Goal: Information Seeking & Learning: Learn about a topic

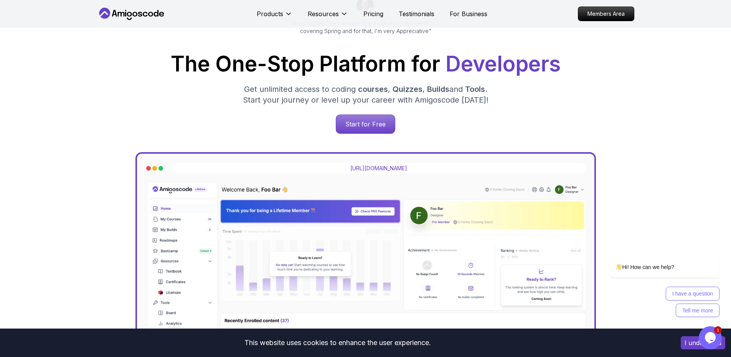
scroll to position [95, 0]
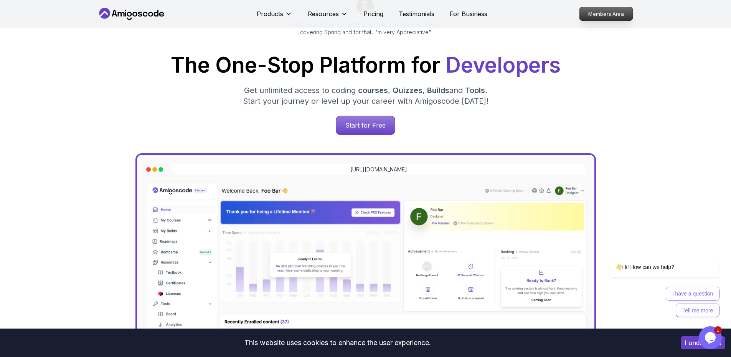
click at [598, 15] on p "Members Area" at bounding box center [606, 13] width 53 height 13
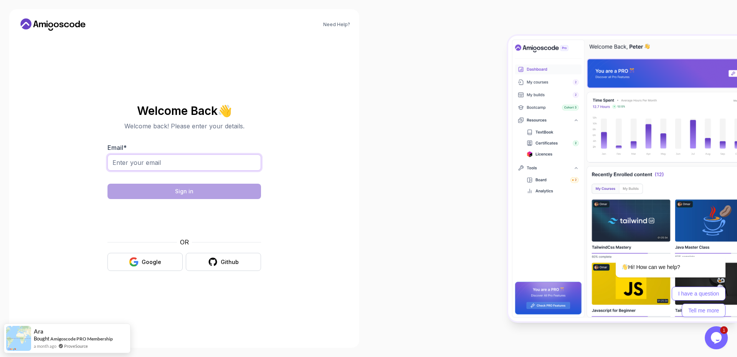
click at [200, 158] on input "Email *" at bounding box center [184, 162] width 154 height 16
type input "mendonca-pedro@outlook.com"
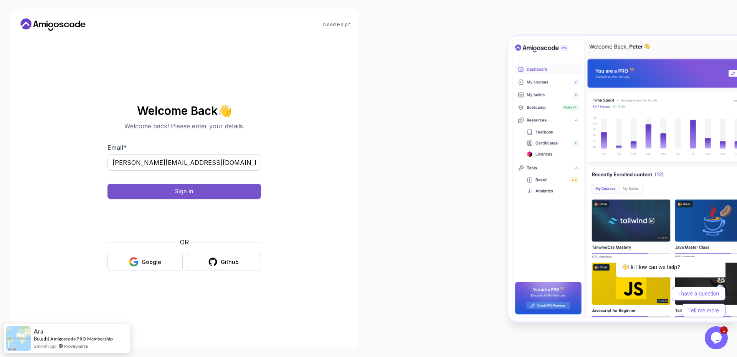
click at [200, 194] on button "Sign in" at bounding box center [184, 190] width 154 height 15
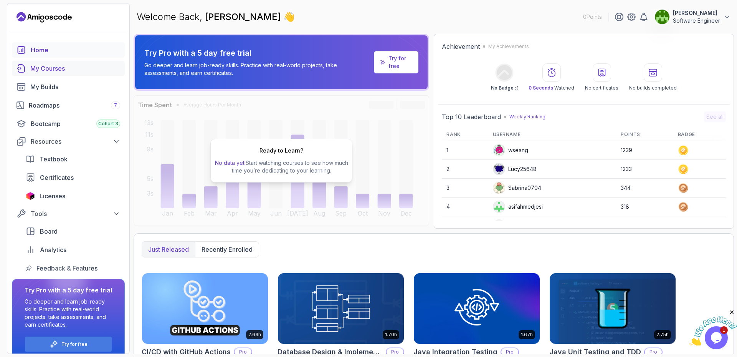
click at [64, 66] on div "My Courses" at bounding box center [75, 68] width 90 height 9
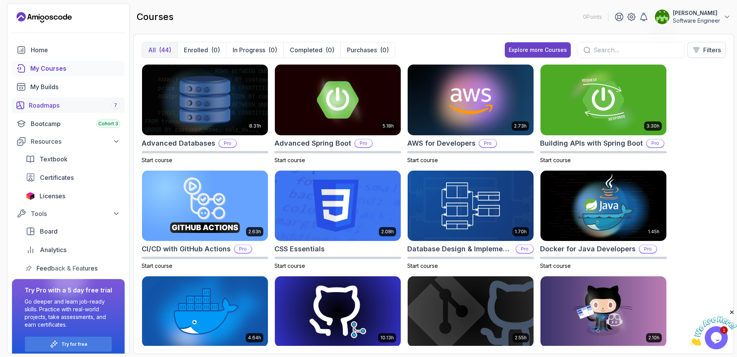
click at [69, 106] on div "Roadmaps 7" at bounding box center [74, 105] width 91 height 9
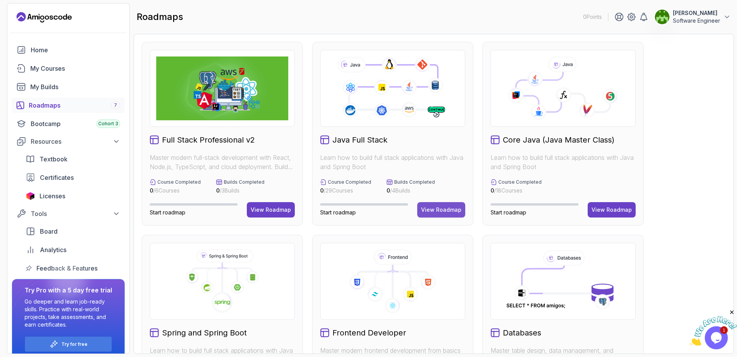
click at [449, 210] on div "View Roadmap" at bounding box center [441, 210] width 40 height 8
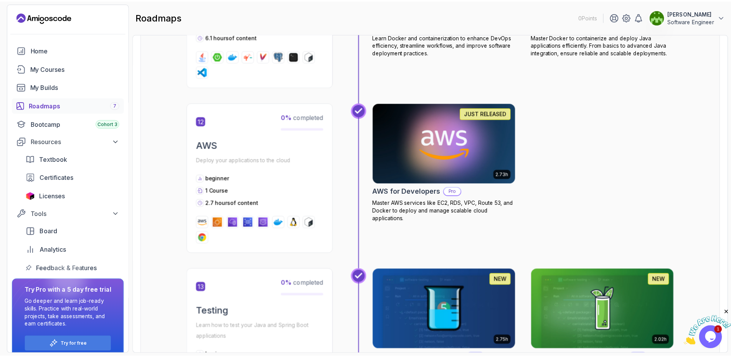
scroll to position [2227, 0]
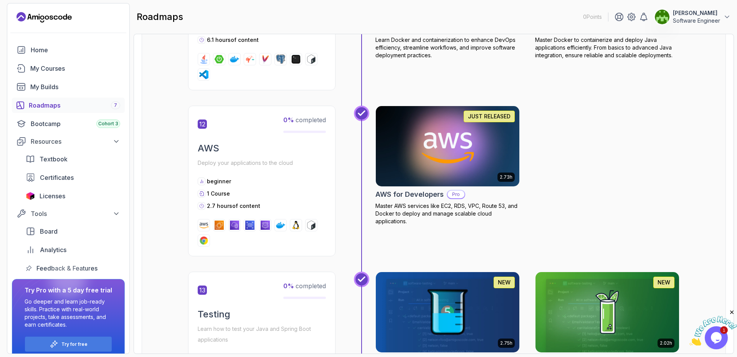
click at [458, 168] on img at bounding box center [447, 146] width 151 height 84
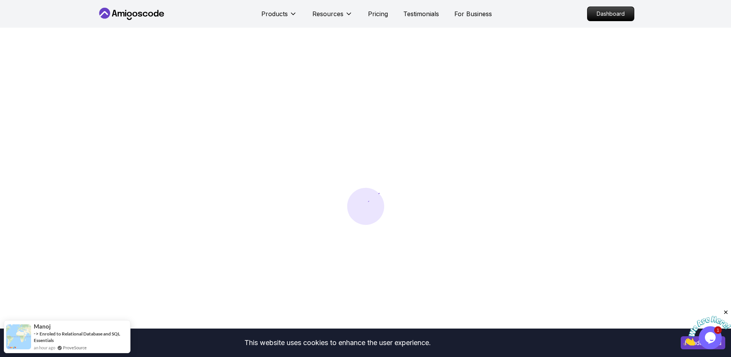
drag, startPoint x: 383, startPoint y: 12, endPoint x: 388, endPoint y: 16, distance: 6.8
click at [388, 16] on div "Products Resources Pricing Testimonials For Business" at bounding box center [376, 13] width 231 height 15
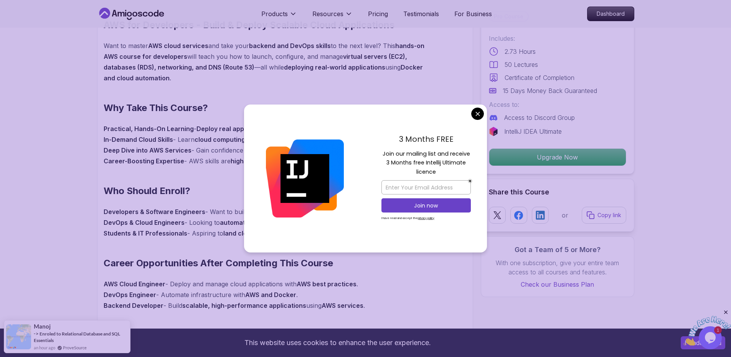
scroll to position [543, 0]
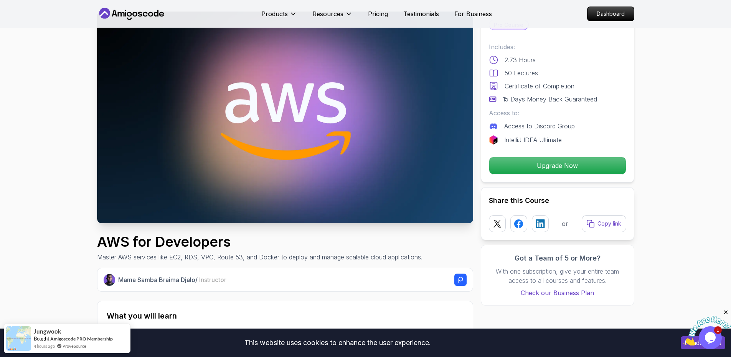
scroll to position [0, 0]
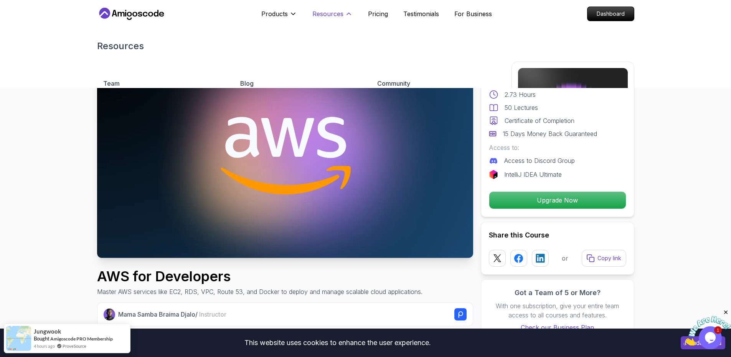
click at [337, 12] on p "Resources" at bounding box center [327, 13] width 31 height 9
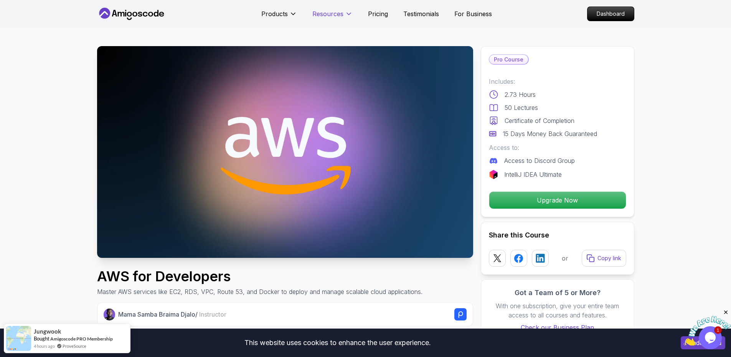
click at [335, 16] on p "Resources" at bounding box center [327, 13] width 31 height 9
click at [371, 13] on p "Pricing" at bounding box center [378, 13] width 20 height 9
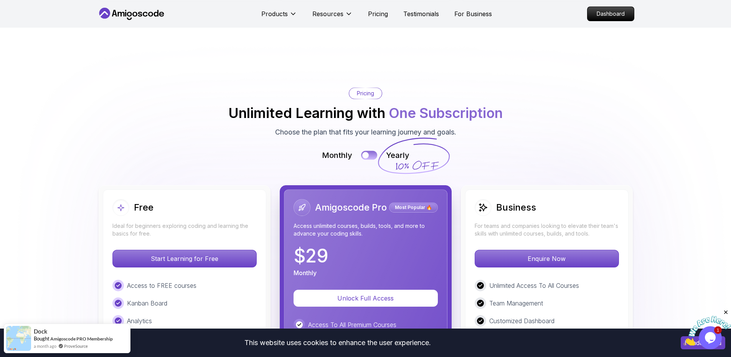
click at [365, 152] on div at bounding box center [365, 155] width 7 height 7
click at [365, 151] on button at bounding box center [369, 155] width 16 height 9
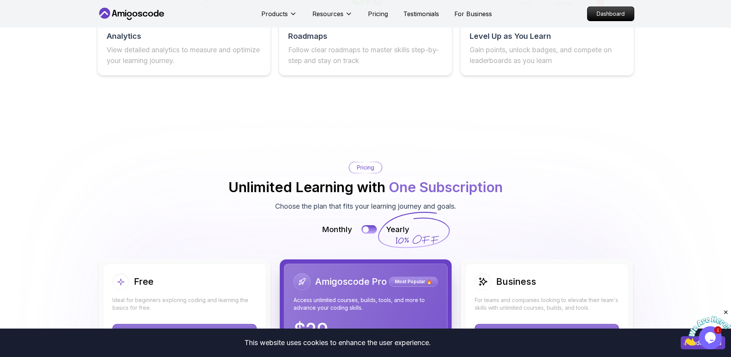
scroll to position [1560, 0]
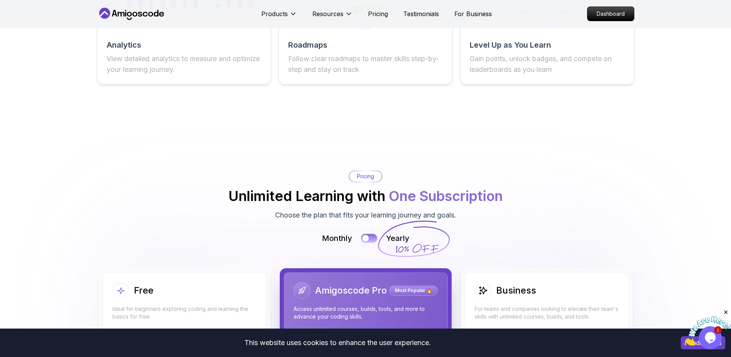
click at [367, 234] on button at bounding box center [369, 238] width 16 height 9
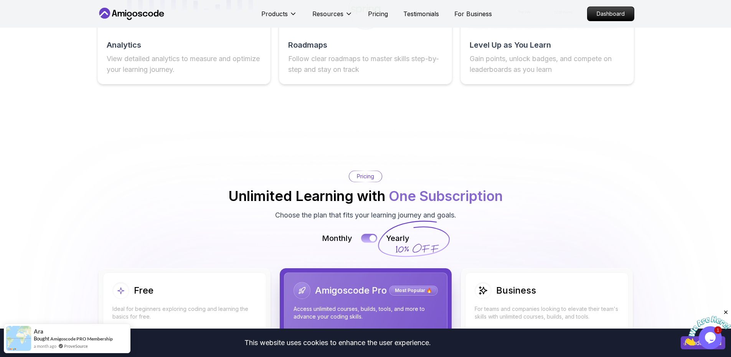
click at [368, 234] on button at bounding box center [369, 238] width 16 height 9
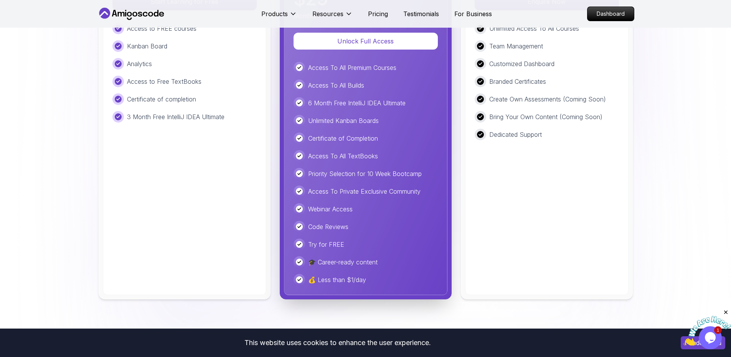
scroll to position [1919, 0]
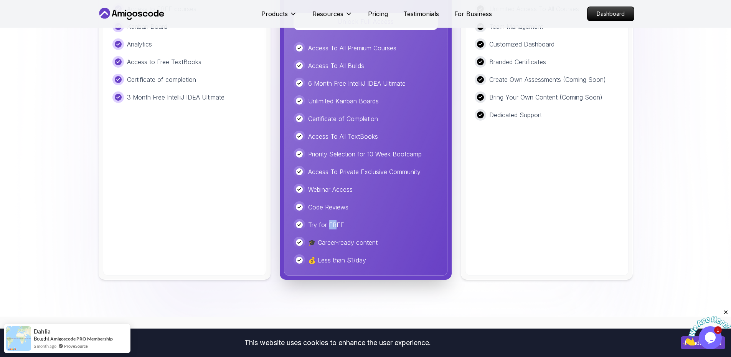
drag, startPoint x: 337, startPoint y: 187, endPoint x: 340, endPoint y: 192, distance: 5.9
click at [338, 220] on p "Try for FREE" at bounding box center [326, 224] width 36 height 9
drag, startPoint x: 331, startPoint y: 216, endPoint x: 342, endPoint y: 220, distance: 11.4
click at [339, 254] on div "💰 Less than $1/day" at bounding box center [366, 260] width 144 height 12
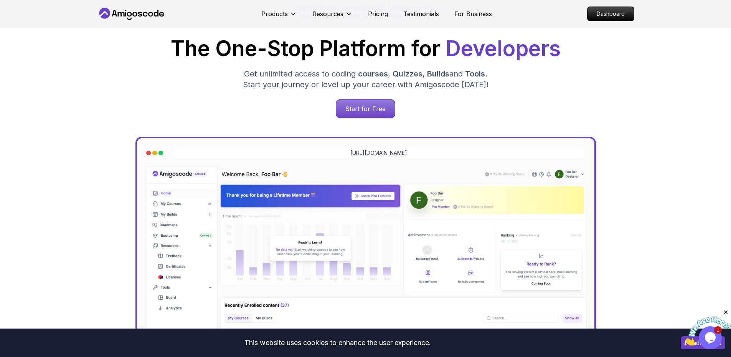
scroll to position [0, 0]
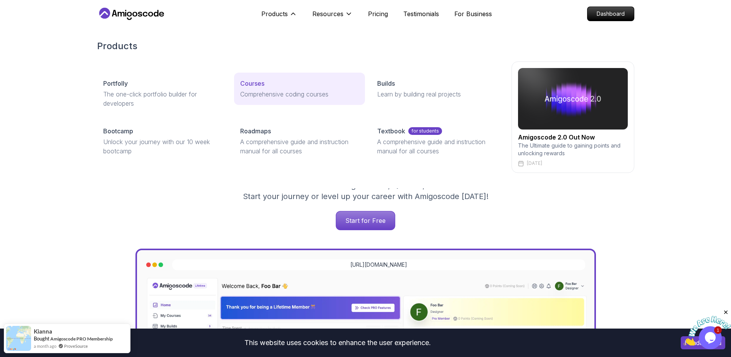
click at [257, 83] on p "Courses" at bounding box center [252, 83] width 24 height 9
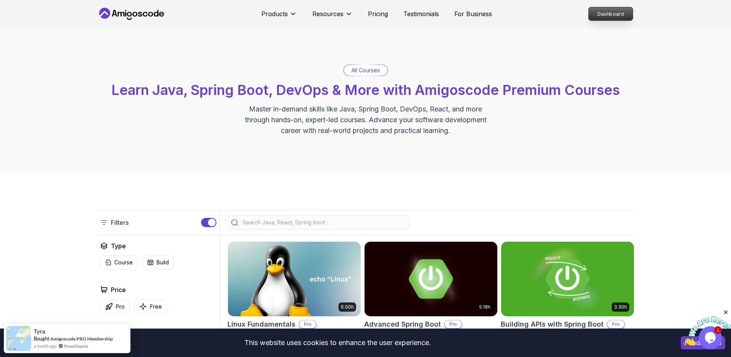
click at [598, 12] on p "Dashboard" at bounding box center [611, 13] width 44 height 13
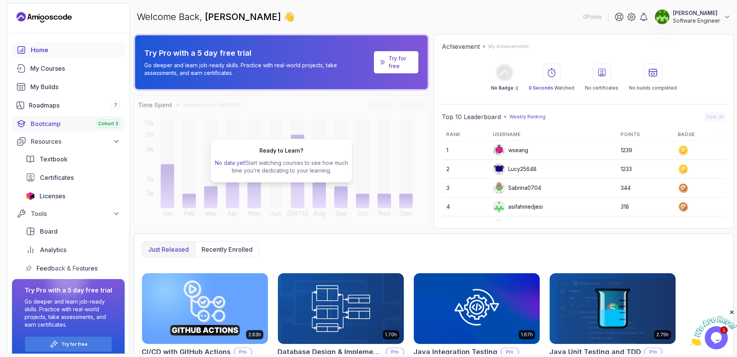
click at [76, 124] on div "Bootcamp Cohort 3" at bounding box center [75, 123] width 89 height 9
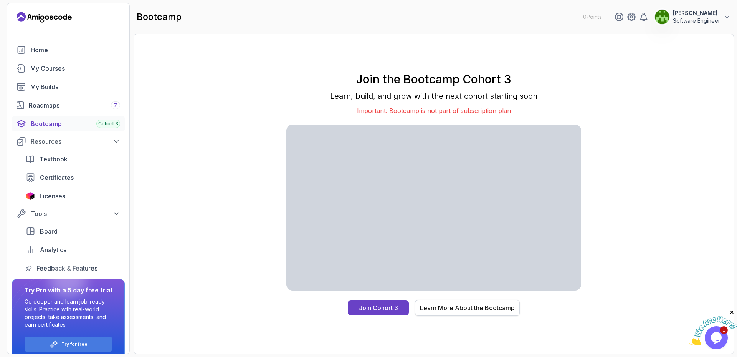
click at [468, 310] on div "Learn More About the Bootcamp" at bounding box center [467, 307] width 95 height 9
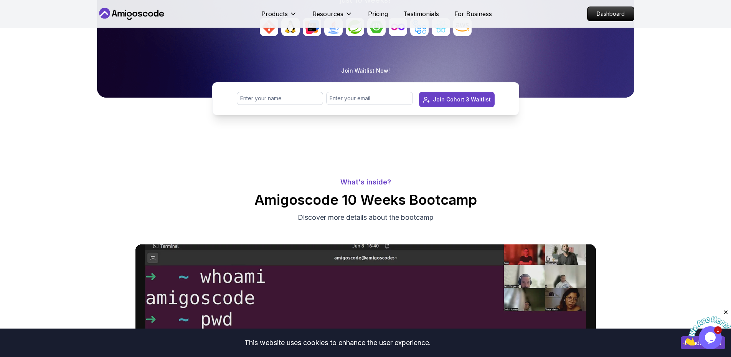
scroll to position [154, 0]
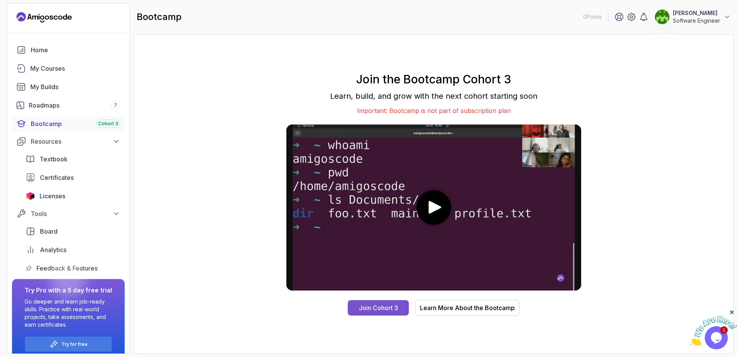
click at [392, 309] on div "Join Cohort 3" at bounding box center [378, 307] width 39 height 9
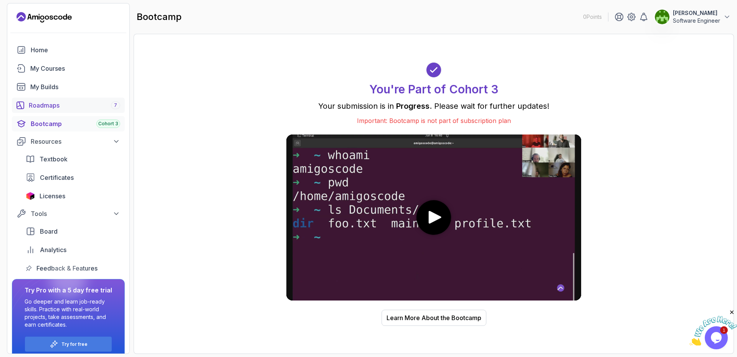
click at [61, 106] on div "Roadmaps 7" at bounding box center [74, 105] width 91 height 9
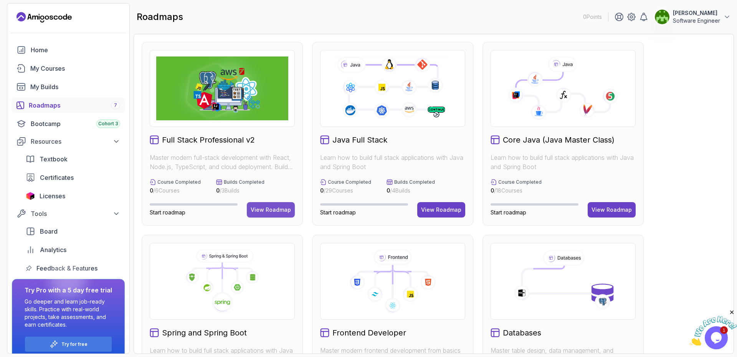
click at [254, 205] on button "View Roadmap" at bounding box center [271, 209] width 48 height 15
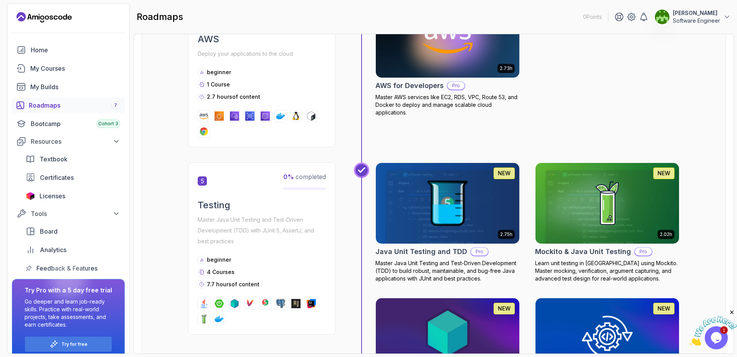
scroll to position [905, 0]
click at [71, 107] on div "Roadmaps 7" at bounding box center [74, 105] width 91 height 9
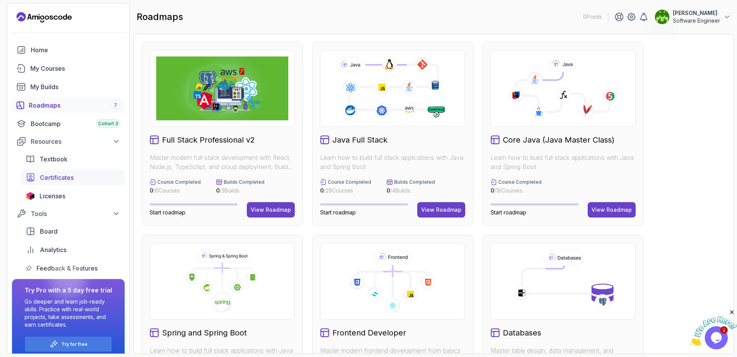
click at [55, 178] on span "Certificates" at bounding box center [57, 177] width 34 height 9
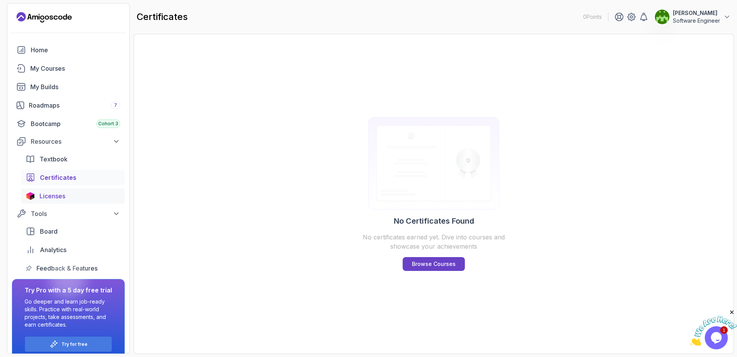
click at [78, 197] on div "Licenses" at bounding box center [80, 195] width 81 height 9
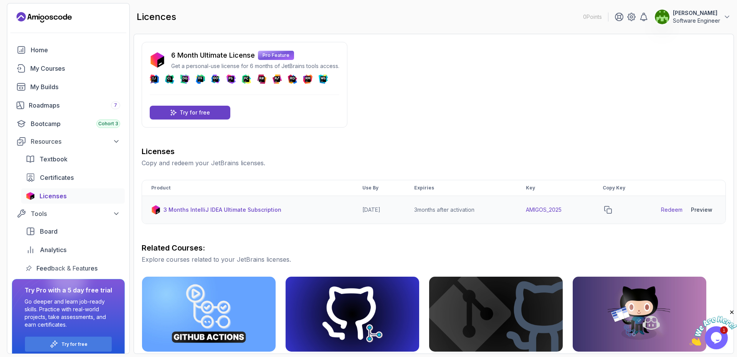
drag, startPoint x: 364, startPoint y: 210, endPoint x: 386, endPoint y: 211, distance: 21.5
click at [386, 211] on td "[DATE]" at bounding box center [379, 210] width 52 height 28
click at [389, 222] on td "[DATE]" at bounding box center [379, 210] width 52 height 28
click at [54, 157] on span "Textbook" at bounding box center [54, 158] width 28 height 9
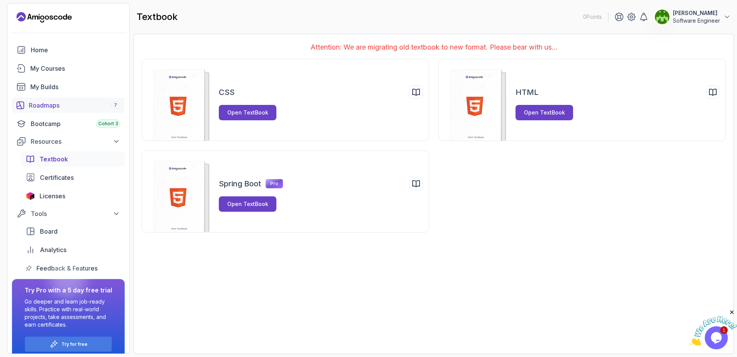
click at [61, 104] on div "Roadmaps 7" at bounding box center [74, 105] width 91 height 9
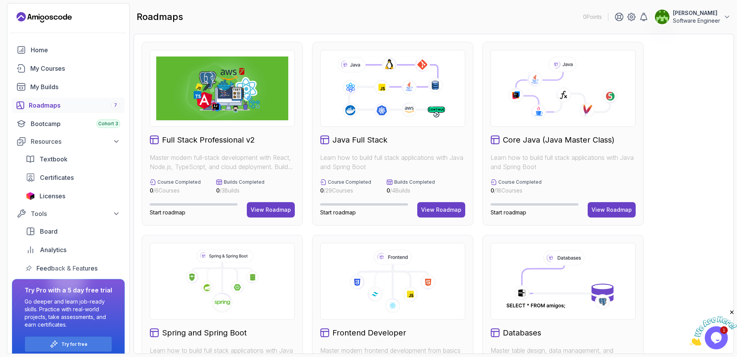
scroll to position [83, 0]
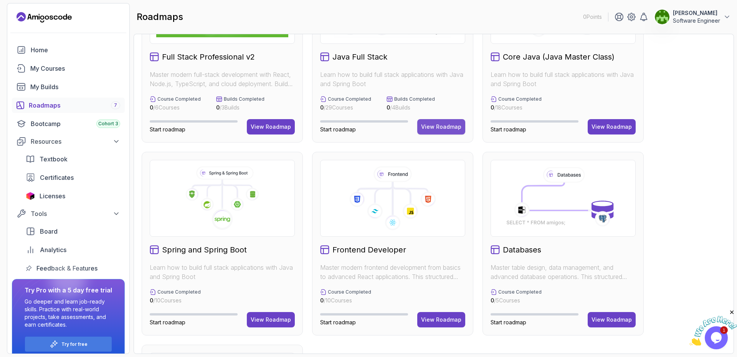
click at [442, 127] on div "View Roadmap" at bounding box center [441, 127] width 40 height 8
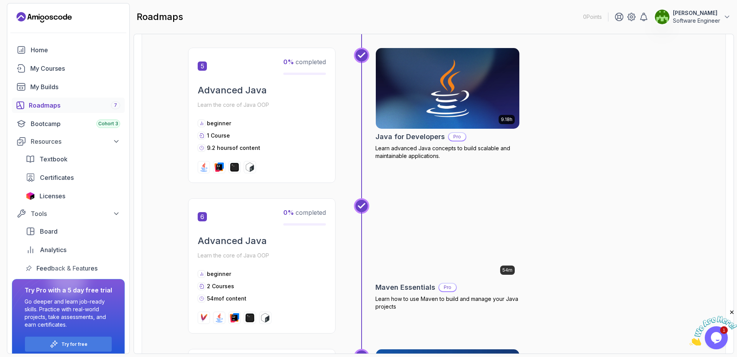
scroll to position [786, 0]
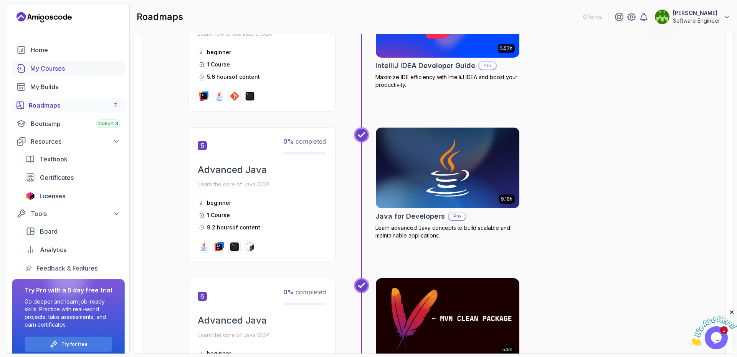
click at [55, 69] on div "My Courses" at bounding box center [75, 68] width 90 height 9
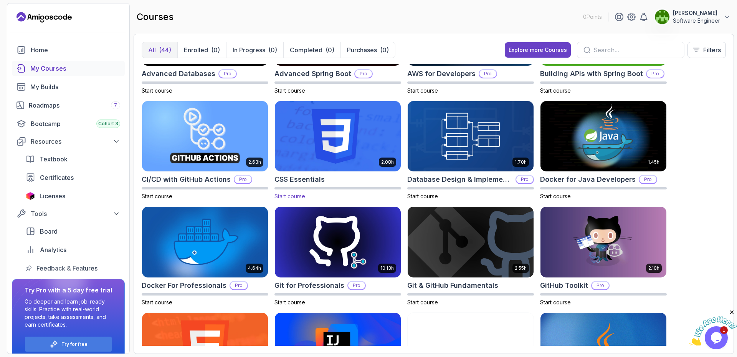
scroll to position [101, 0]
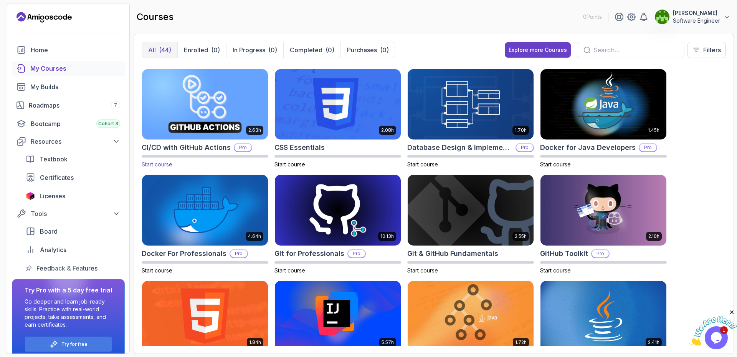
click at [235, 116] on img at bounding box center [205, 104] width 132 height 74
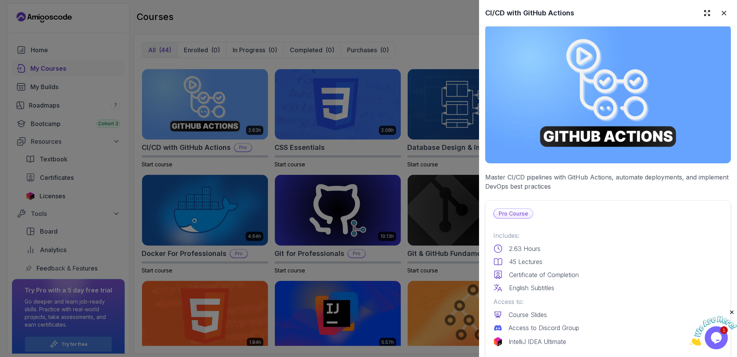
scroll to position [0, 0]
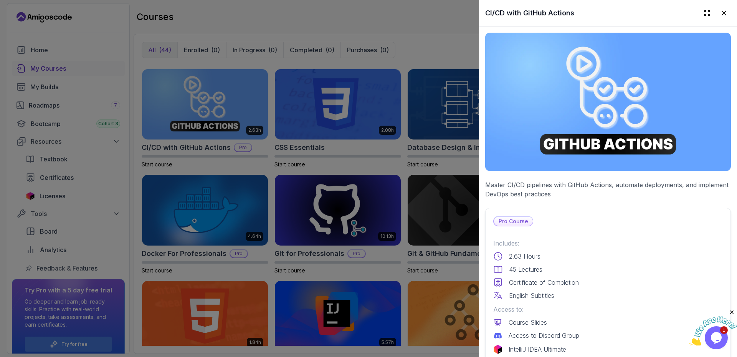
click at [434, 175] on div at bounding box center [368, 178] width 737 height 357
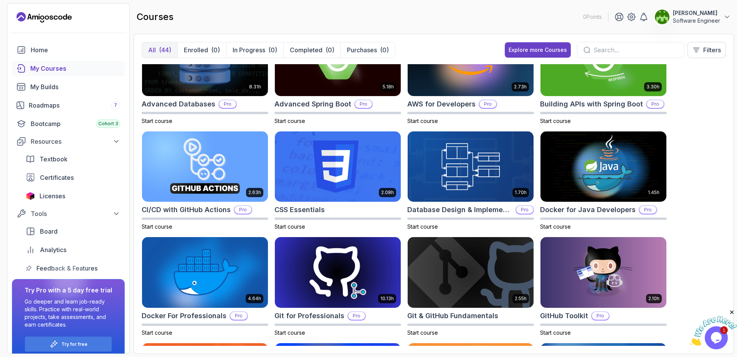
scroll to position [40, 0]
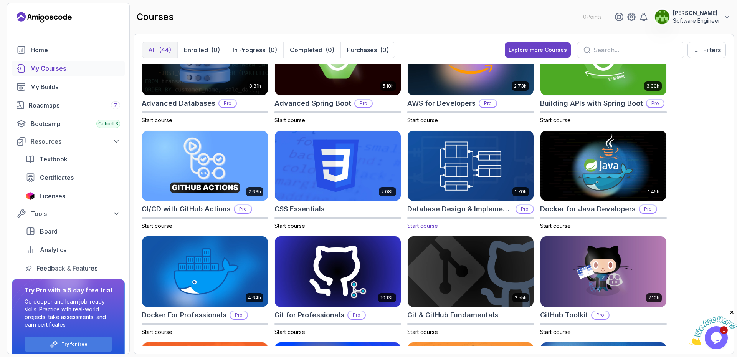
click at [467, 183] on img at bounding box center [470, 166] width 132 height 74
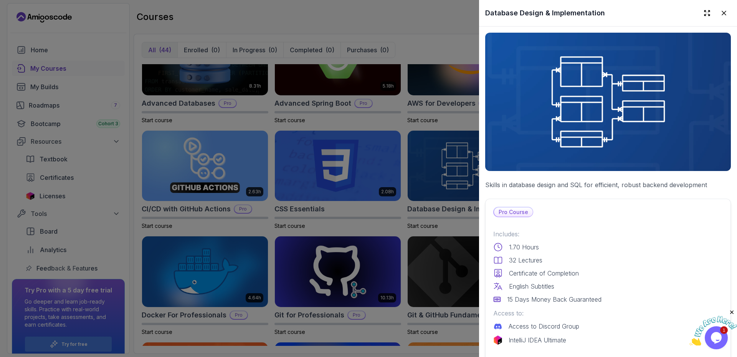
click at [458, 195] on div at bounding box center [368, 178] width 737 height 357
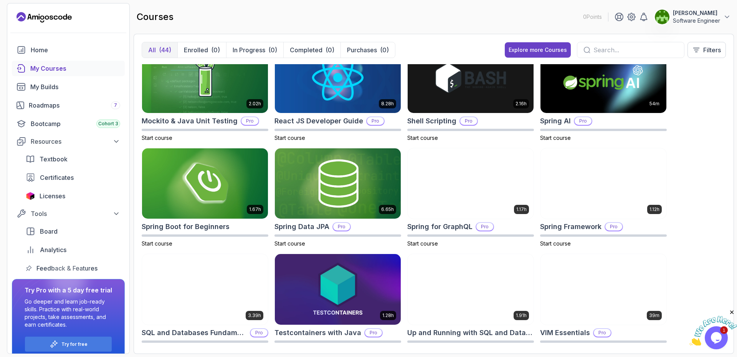
scroll to position [885, 0]
